Goal: Information Seeking & Learning: Learn about a topic

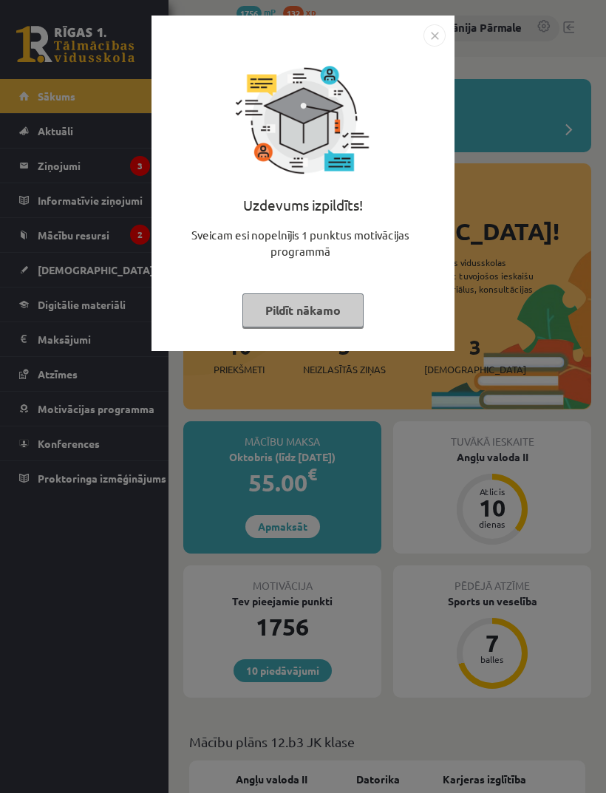
click at [440, 35] on img "Close" at bounding box center [434, 35] width 22 height 22
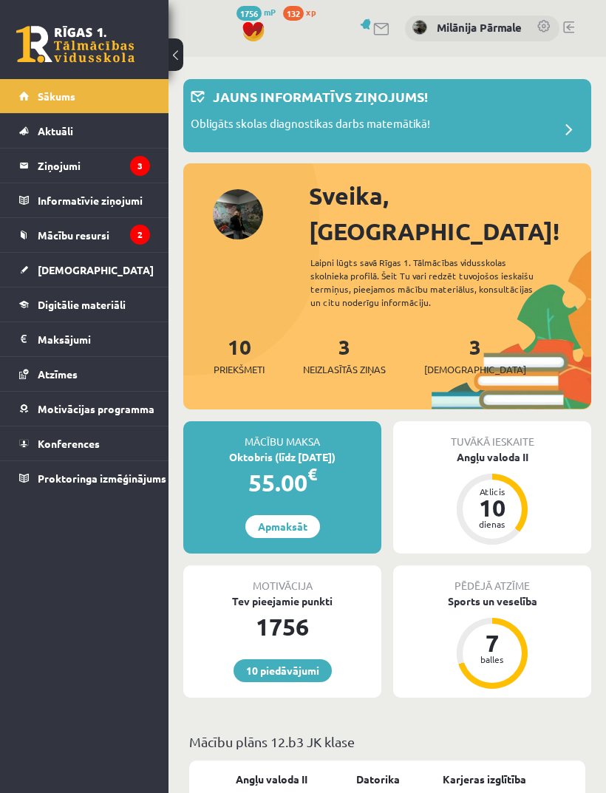
click at [116, 259] on link "[DEMOGRAPHIC_DATA]" at bounding box center [84, 270] width 131 height 34
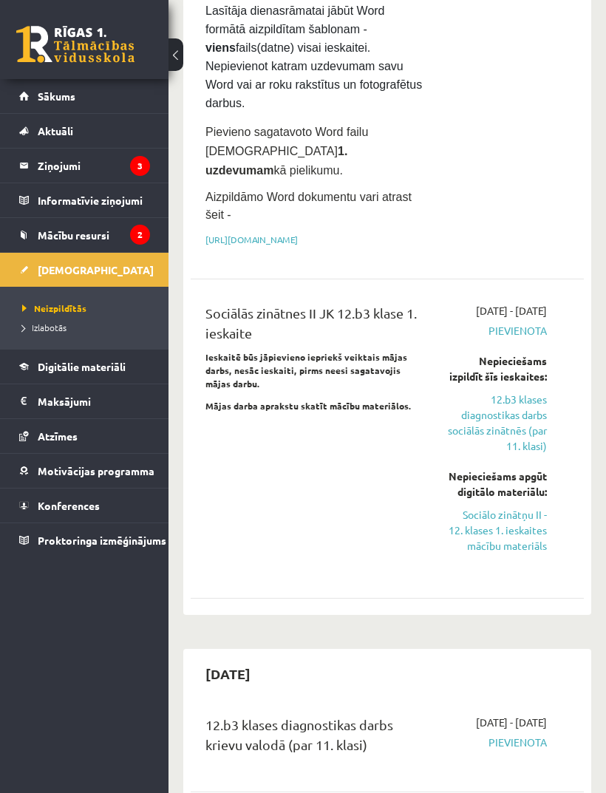
scroll to position [1559, 0]
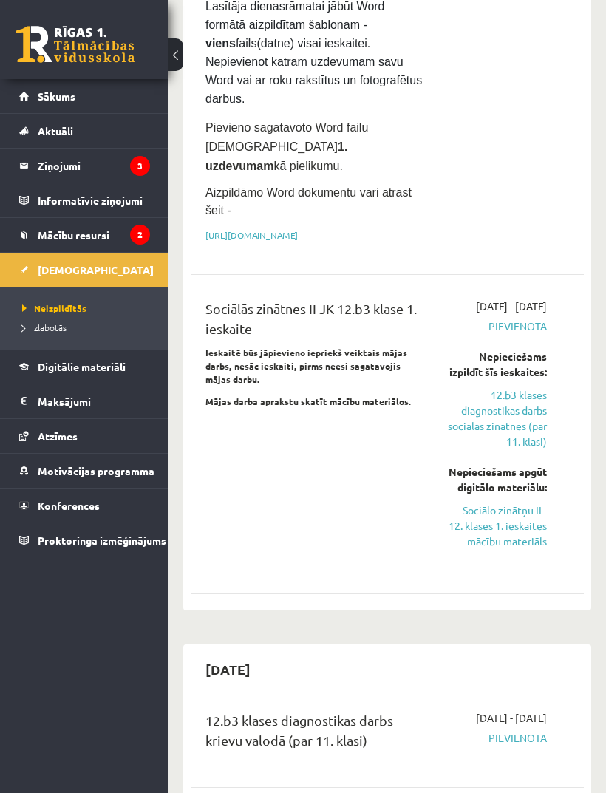
click at [527, 502] on link "Sociālo zinātņu II - 12. klases 1. ieskaites mācību materiāls" at bounding box center [497, 525] width 99 height 47
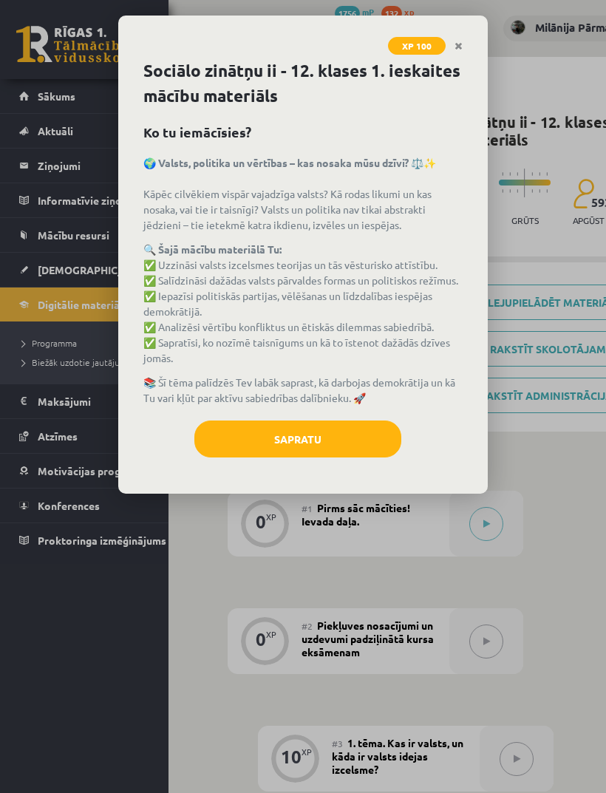
click at [458, 52] on link "Close" at bounding box center [458, 46] width 26 height 29
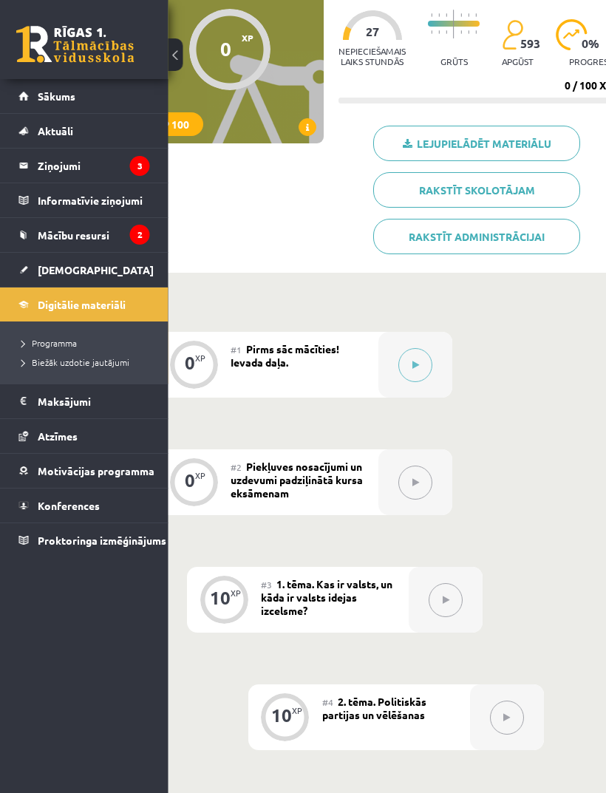
click at [423, 363] on button at bounding box center [416, 365] width 34 height 34
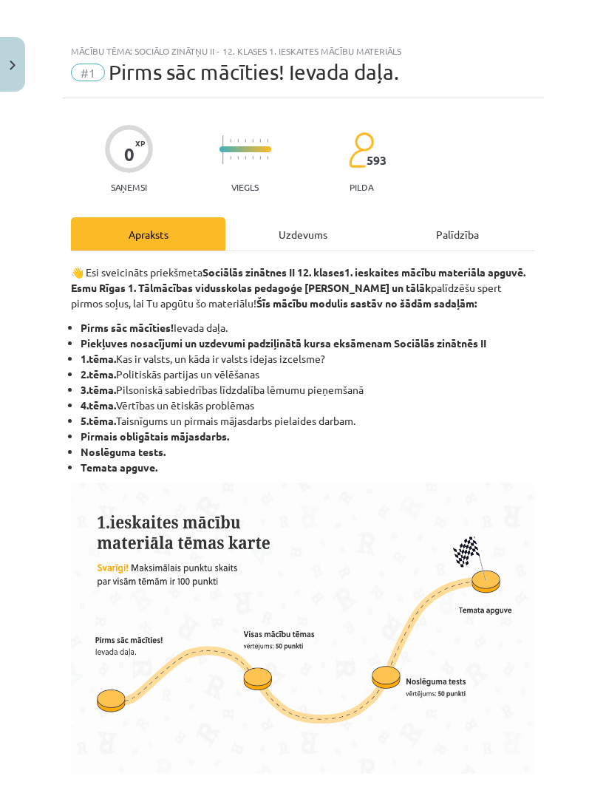
click at [320, 239] on div "Uzdevums" at bounding box center [302, 233] width 154 height 33
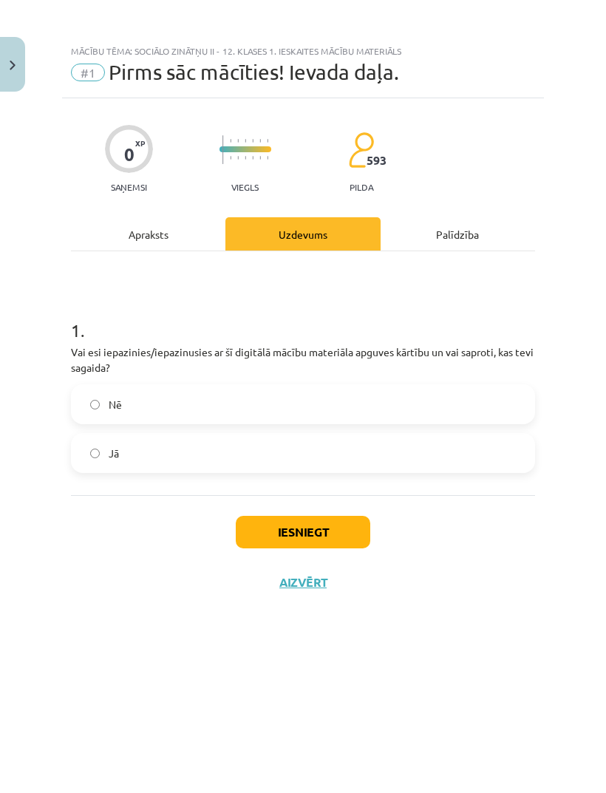
click at [317, 533] on button "Iesniegt" at bounding box center [303, 532] width 134 height 33
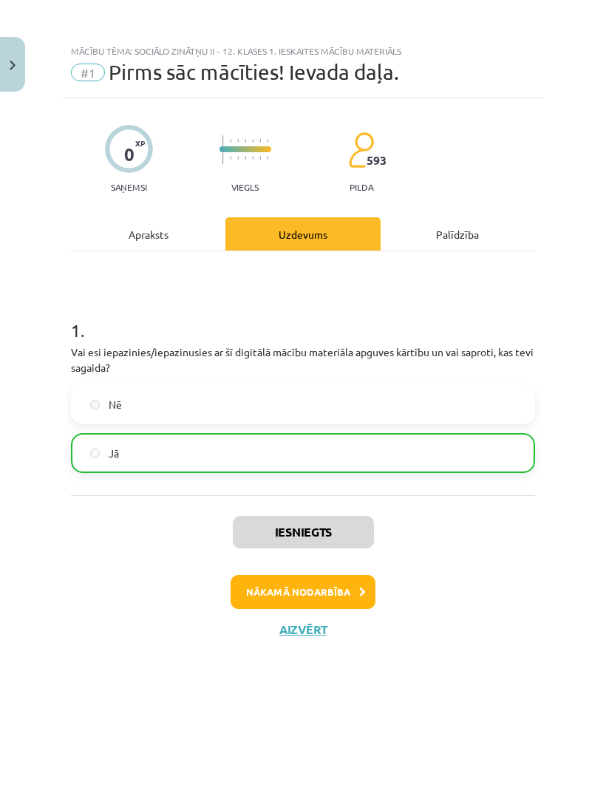
click at [351, 595] on button "Nākamā nodarbība" at bounding box center [302, 592] width 145 height 34
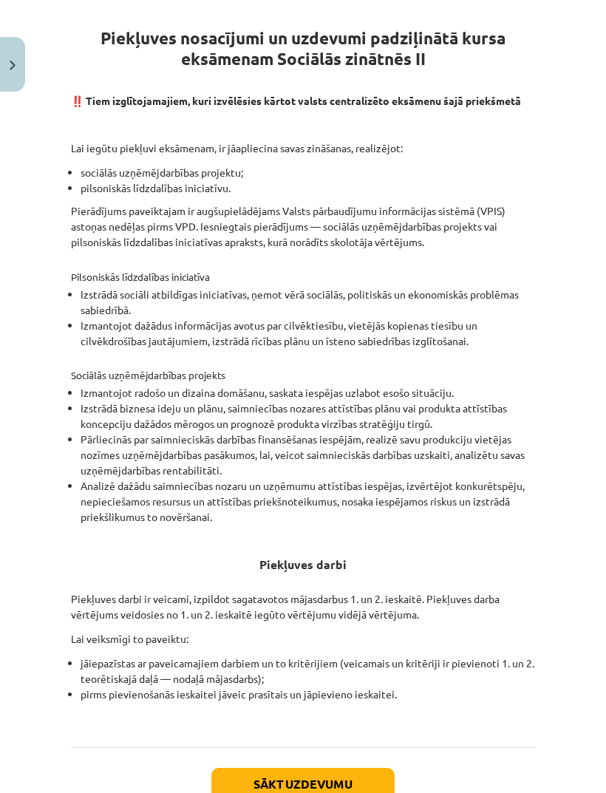
scroll to position [297, 0]
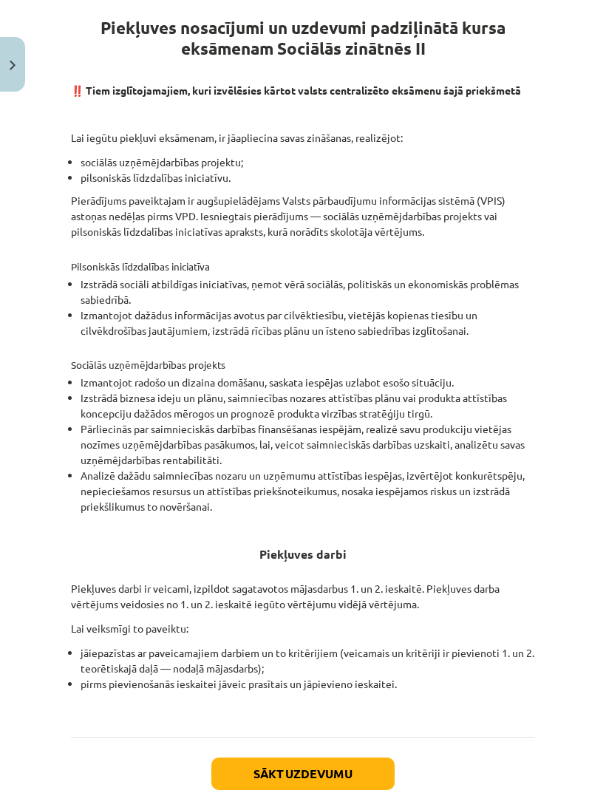
click at [360, 762] on button "Sākt uzdevumu" at bounding box center [302, 773] width 183 height 33
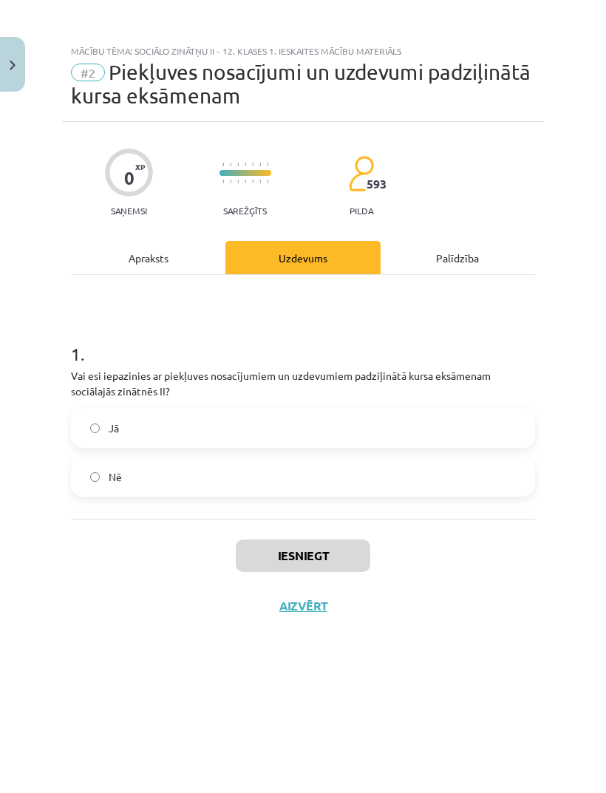
click at [403, 418] on label "Jā" at bounding box center [302, 427] width 461 height 37
click at [375, 435] on label "Jā" at bounding box center [302, 427] width 461 height 37
click at [315, 556] on button "Iesniegt" at bounding box center [303, 555] width 134 height 33
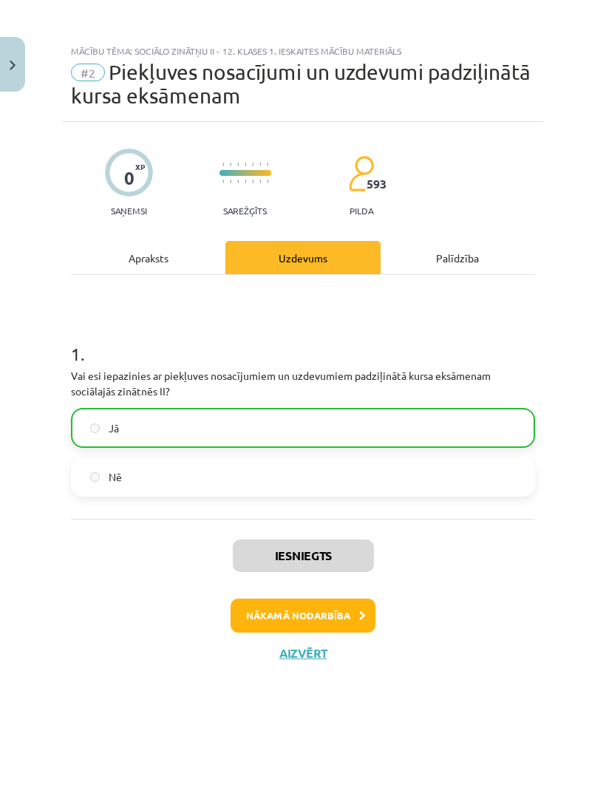
click at [322, 630] on button "Nākamā nodarbība" at bounding box center [302, 615] width 145 height 34
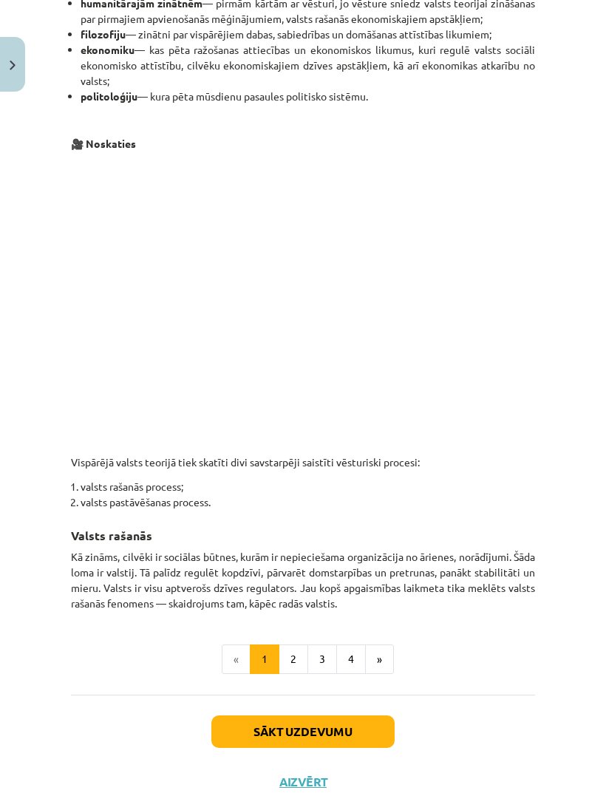
scroll to position [581, 0]
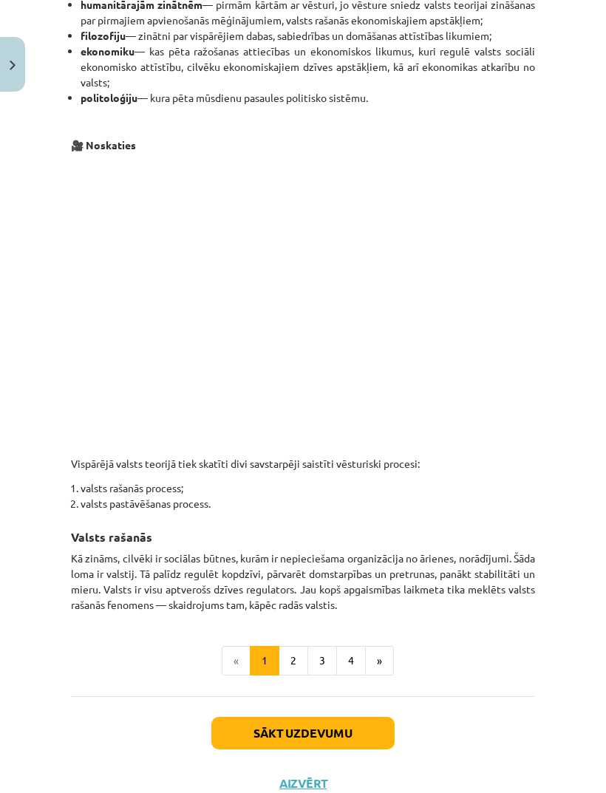
click at [295, 655] on button "2" at bounding box center [293, 661] width 30 height 30
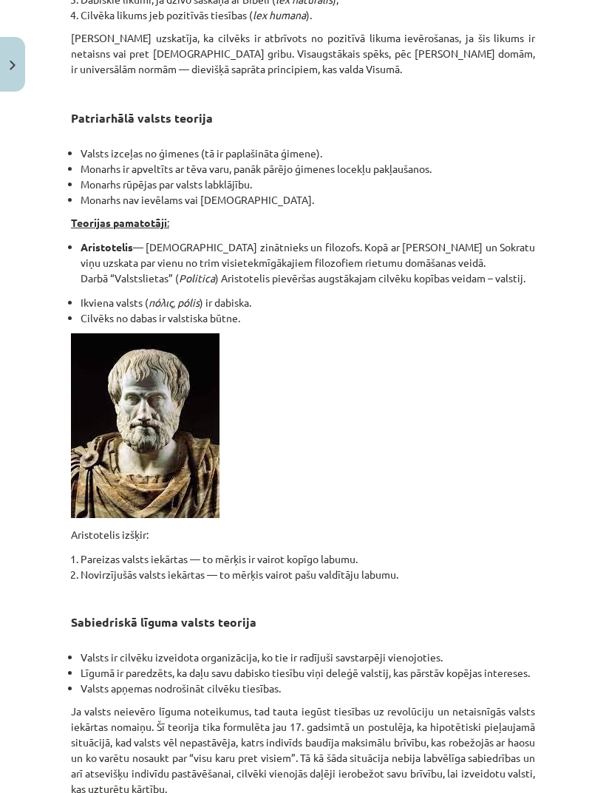
scroll to position [1221, 0]
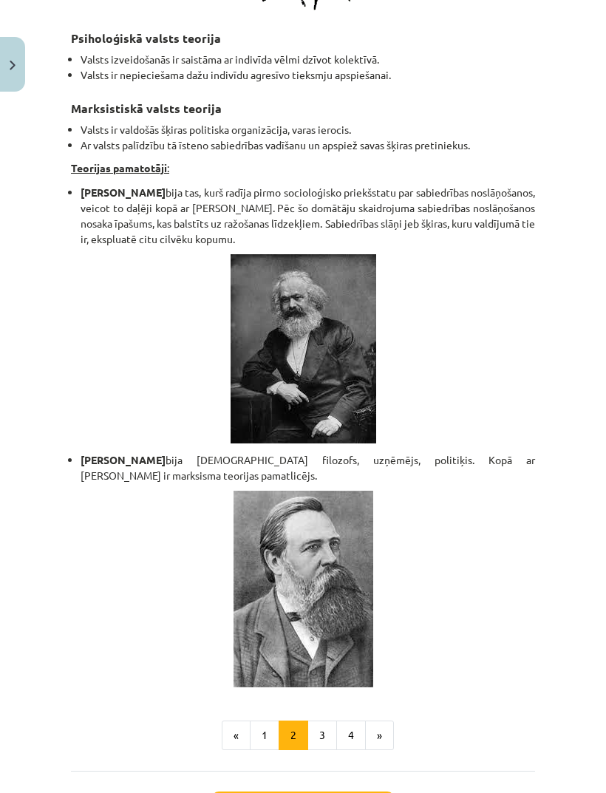
scroll to position [3133, 0]
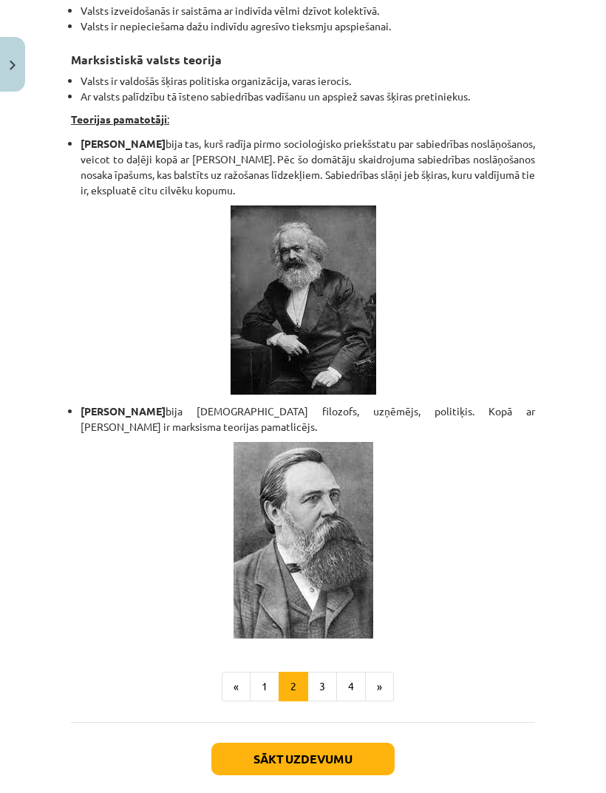
click at [325, 671] on button "3" at bounding box center [322, 686] width 30 height 30
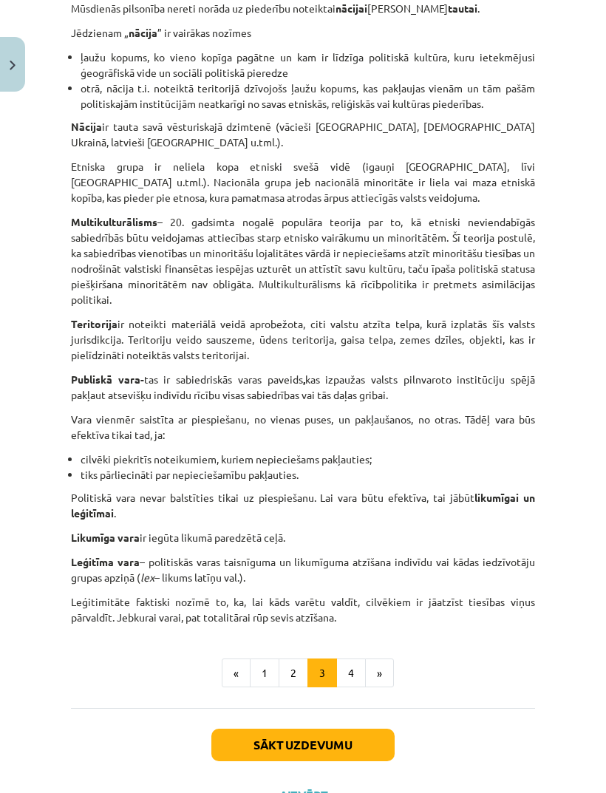
scroll to position [888, 0]
click at [352, 659] on button "4" at bounding box center [351, 674] width 30 height 30
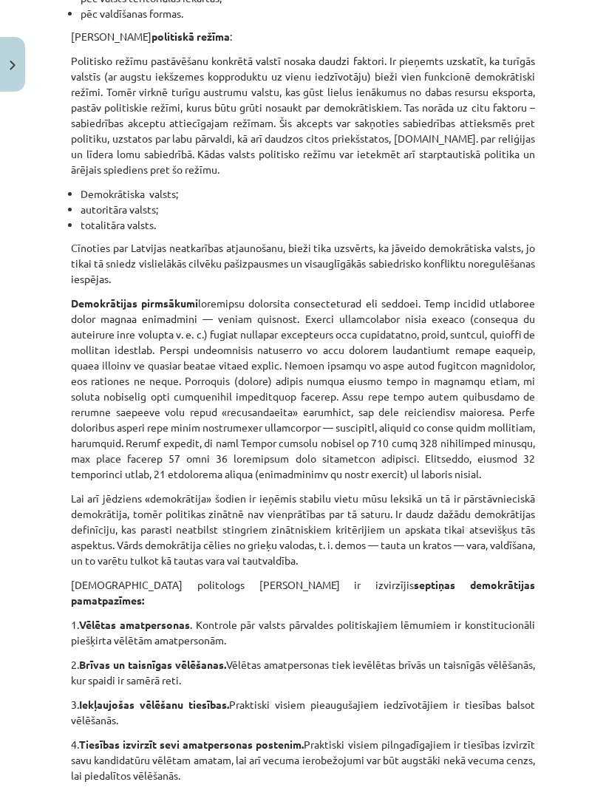
scroll to position [74, 0]
